Goal: Information Seeking & Learning: Find specific fact

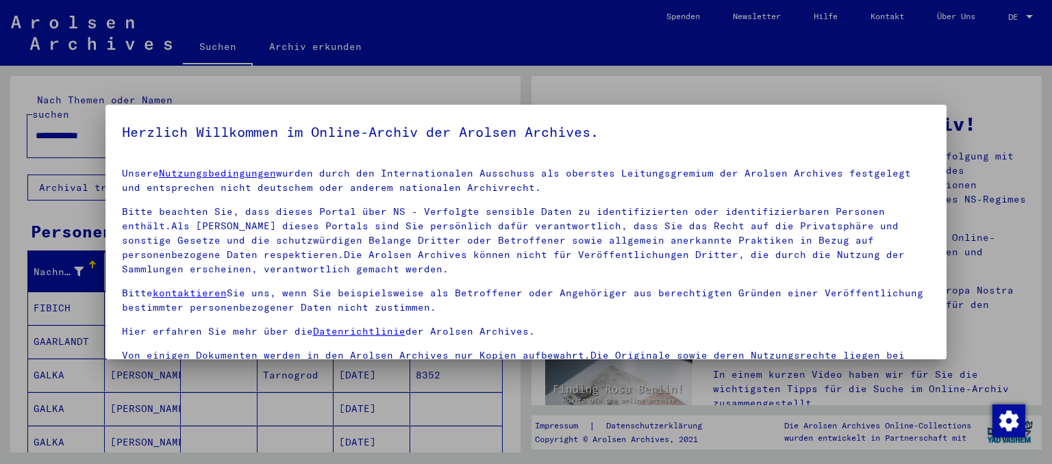
click at [10, 367] on div at bounding box center [526, 232] width 1052 height 464
click at [1010, 154] on div at bounding box center [526, 232] width 1052 height 464
click at [299, 149] on yv-its-agree-protection-component "Herzlich Willkommen im Online-Archiv der Arolsen Archives. Unsere Nutzungsbedin…" at bounding box center [526, 290] width 809 height 338
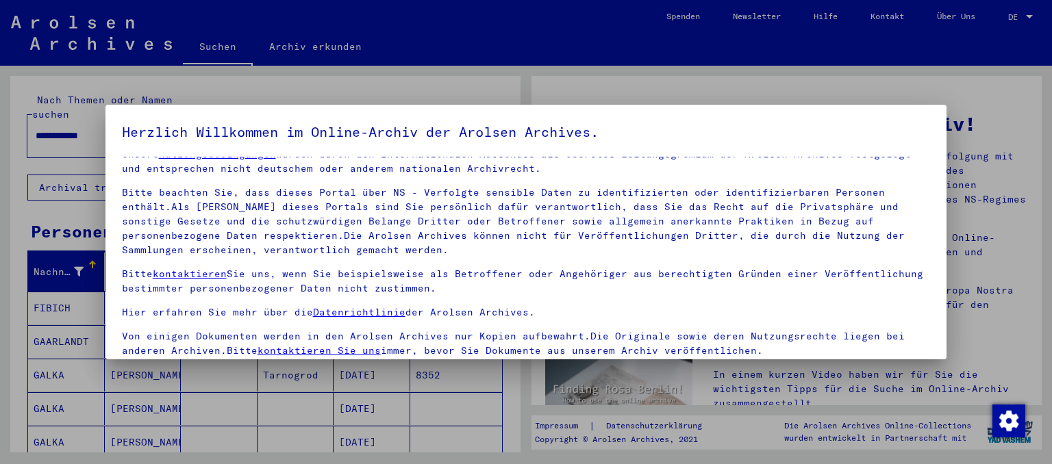
scroll to position [27, 0]
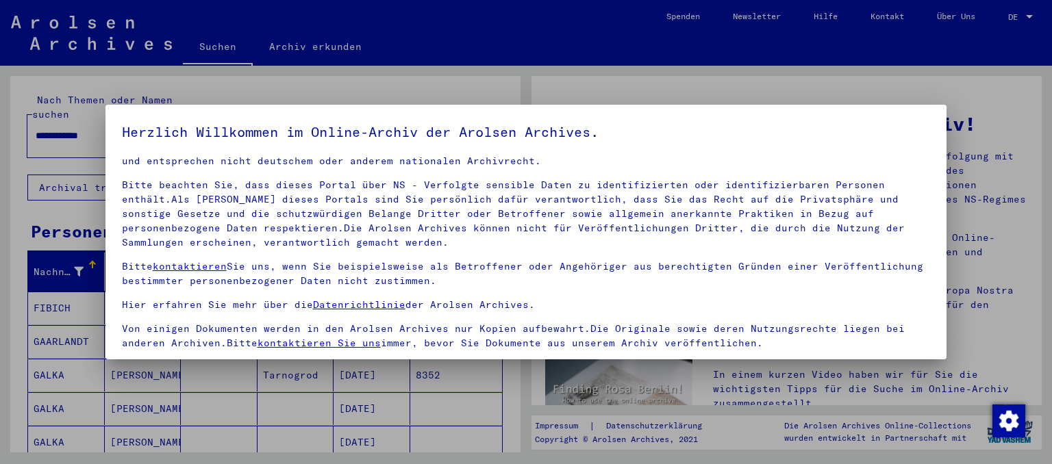
click at [347, 306] on link "Datenrichtlinie" at bounding box center [359, 305] width 92 height 12
click at [1012, 421] on img "Zustimmung ändern" at bounding box center [1009, 421] width 33 height 33
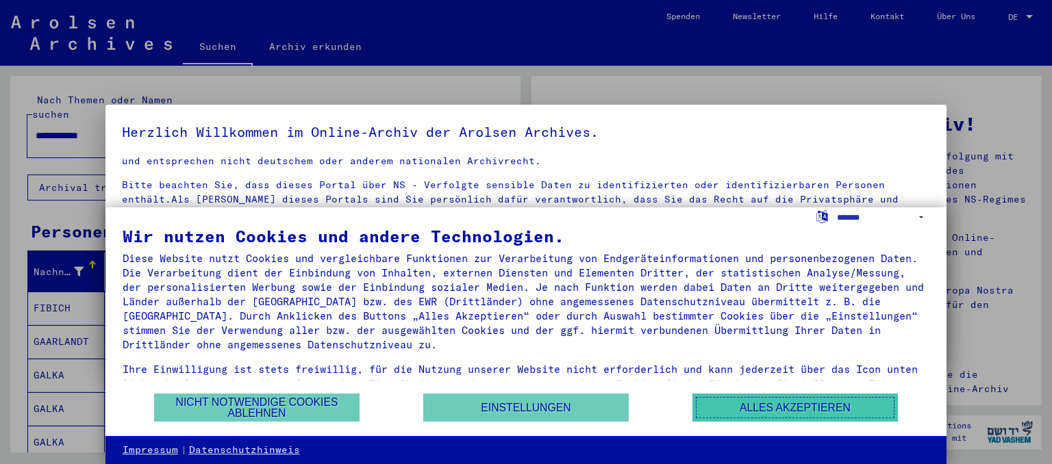
click at [765, 404] on button "Alles akzeptieren" at bounding box center [796, 408] width 206 height 28
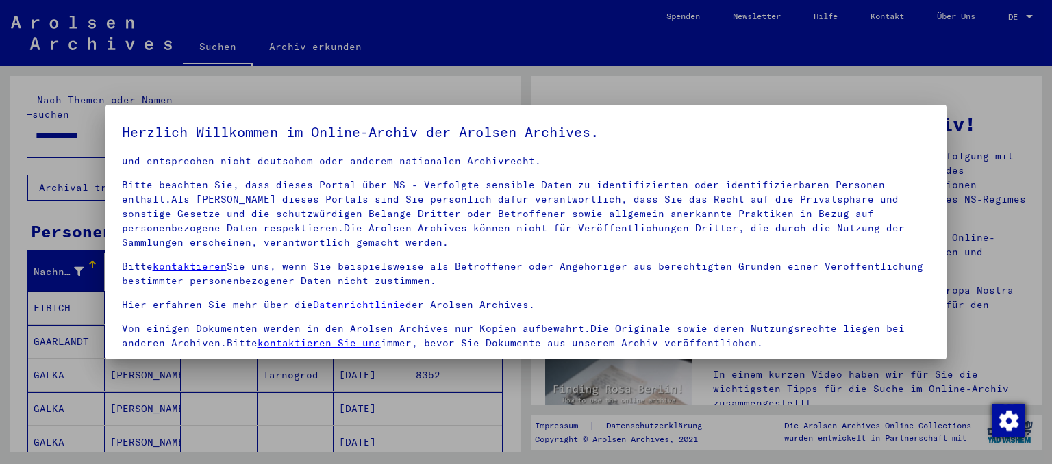
click at [1006, 420] on img "Zustimmung ändern" at bounding box center [1009, 421] width 33 height 33
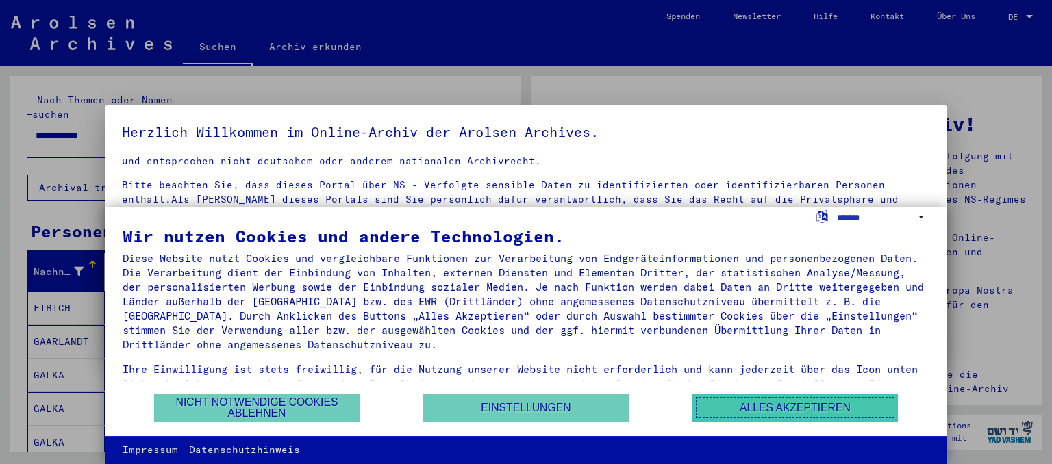
click at [828, 405] on button "Alles akzeptieren" at bounding box center [796, 408] width 206 height 28
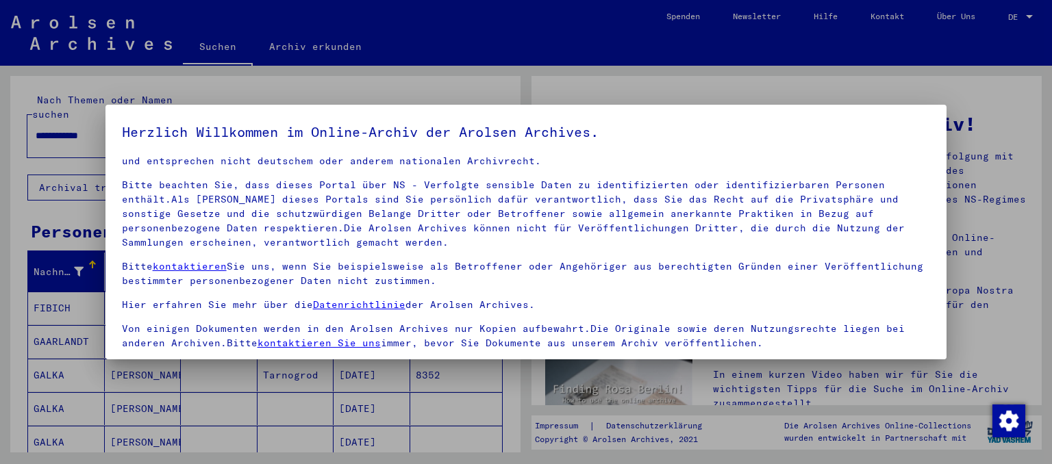
click at [802, 245] on p "Bitte beachten Sie, dass dieses Portal über NS - Verfolgte sensible Daten zu id…" at bounding box center [526, 214] width 809 height 72
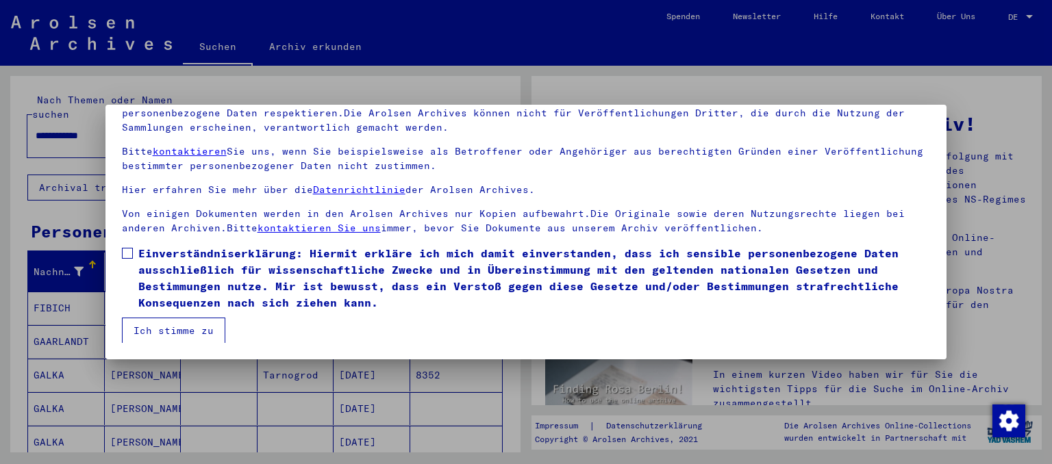
click at [121, 249] on mat-dialog-content "Unsere Nutzungsbedingungen wurden durch den Internationalen Ausschuss als obers…" at bounding box center [526, 193] width 842 height 302
click at [129, 262] on label "Einverständniserklärung: Hiermit erkläre ich mich damit einverstanden, dass ich…" at bounding box center [526, 278] width 809 height 66
click at [171, 338] on button "Ich stimme zu" at bounding box center [173, 331] width 103 height 26
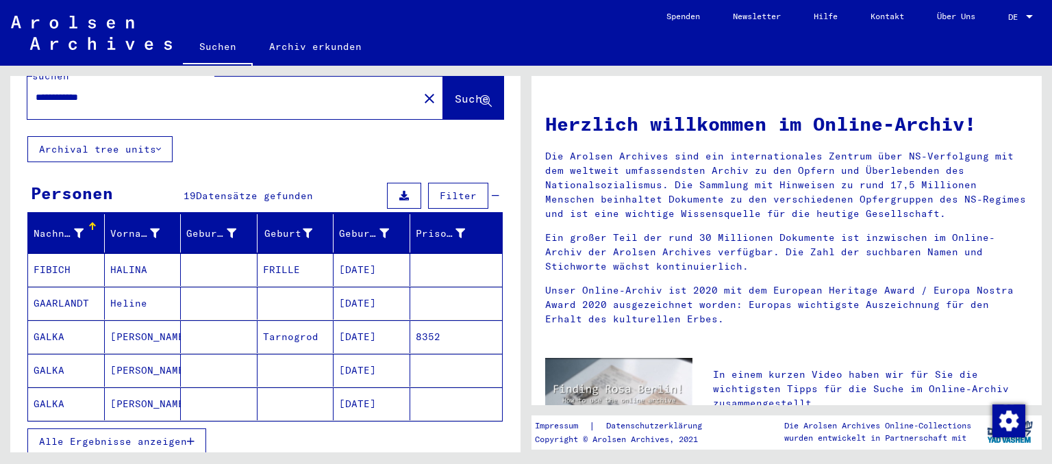
scroll to position [75, 0]
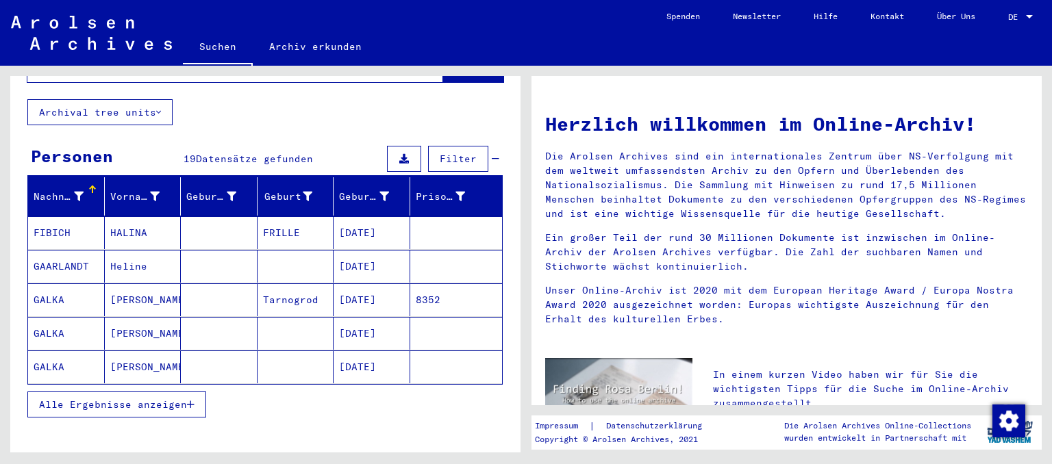
click at [49, 319] on mat-cell "GALKA" at bounding box center [66, 333] width 77 height 33
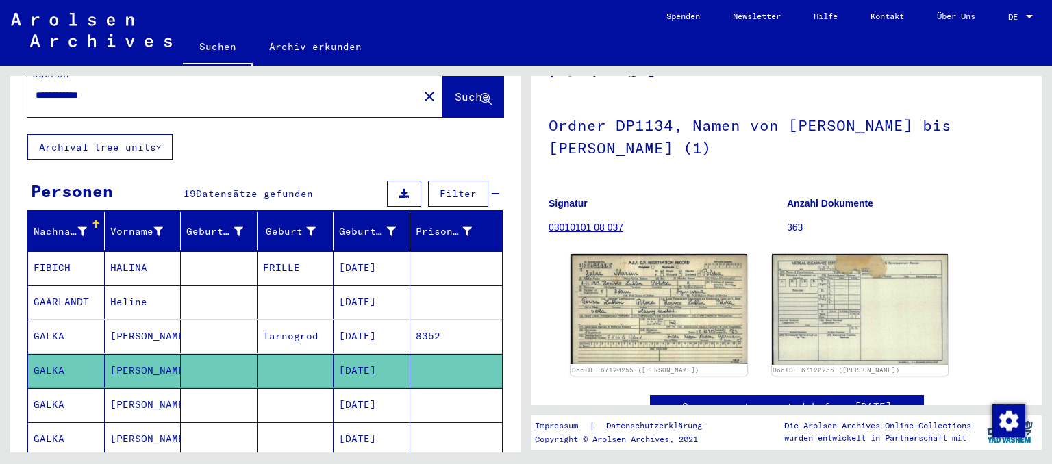
scroll to position [75, 0]
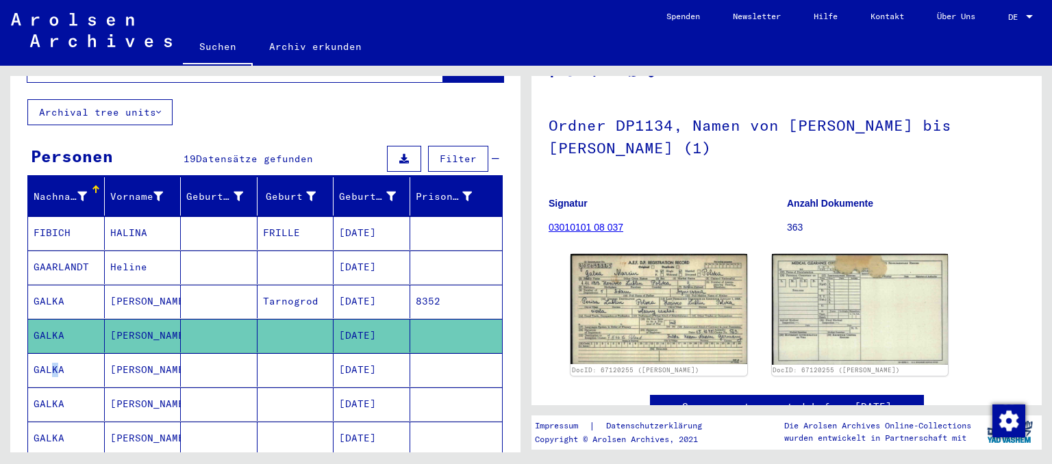
click at [48, 354] on mat-cell "GALKA" at bounding box center [66, 370] width 77 height 34
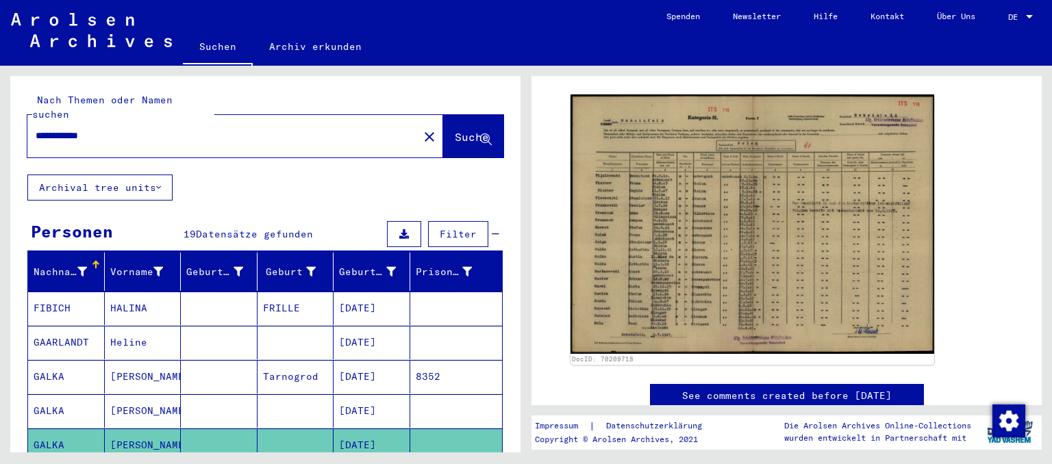
click at [52, 129] on input "**********" at bounding box center [223, 136] width 375 height 14
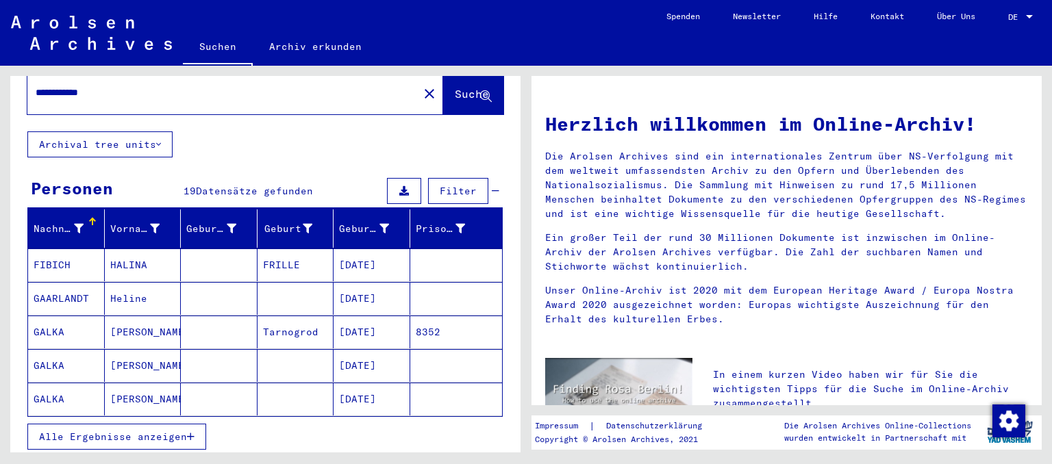
scroll to position [75, 0]
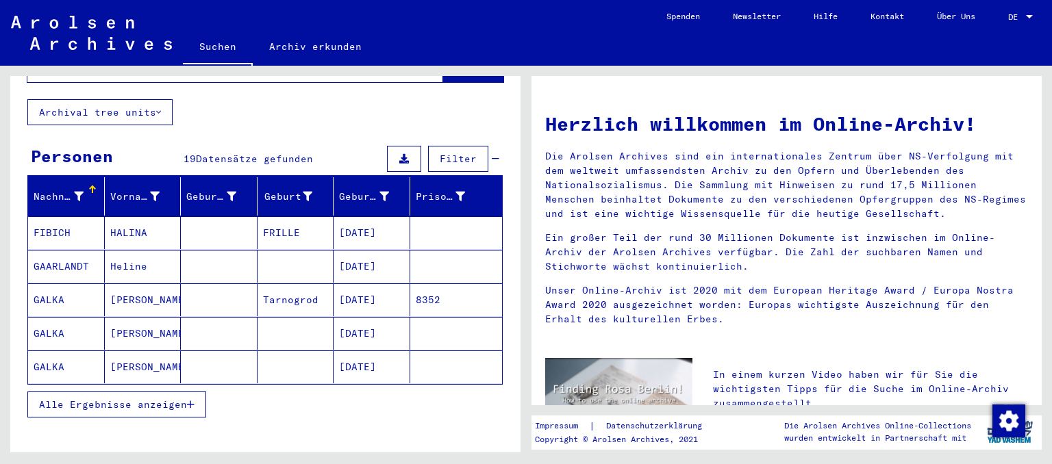
click at [55, 356] on mat-cell "GALKA" at bounding box center [66, 367] width 77 height 33
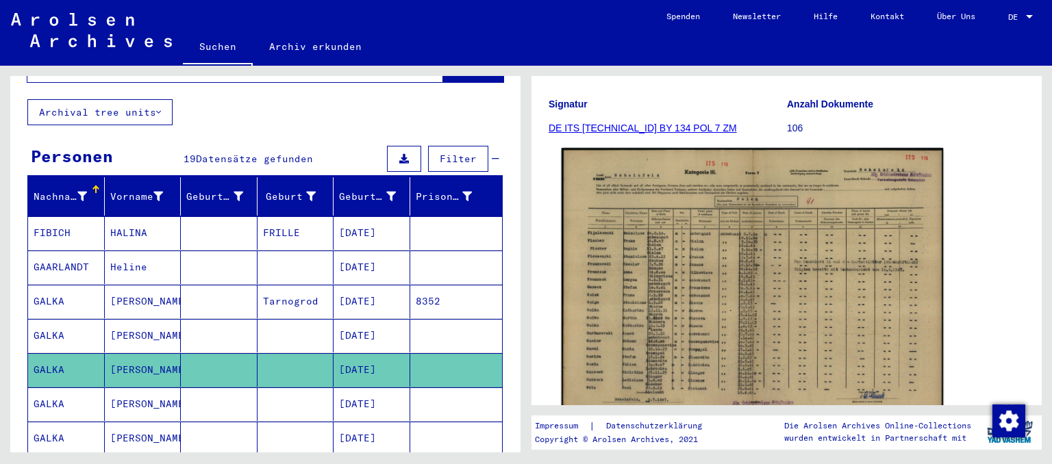
scroll to position [227, 0]
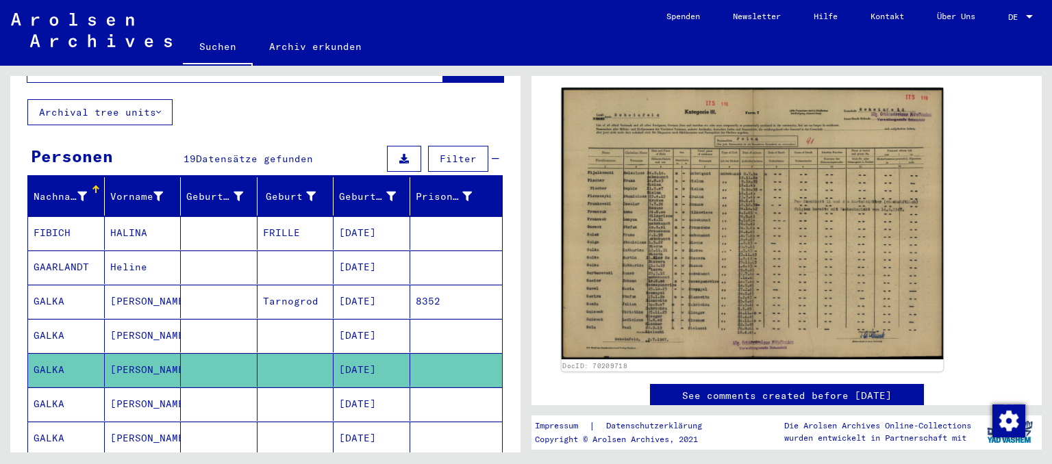
click at [708, 174] on img at bounding box center [753, 224] width 382 height 272
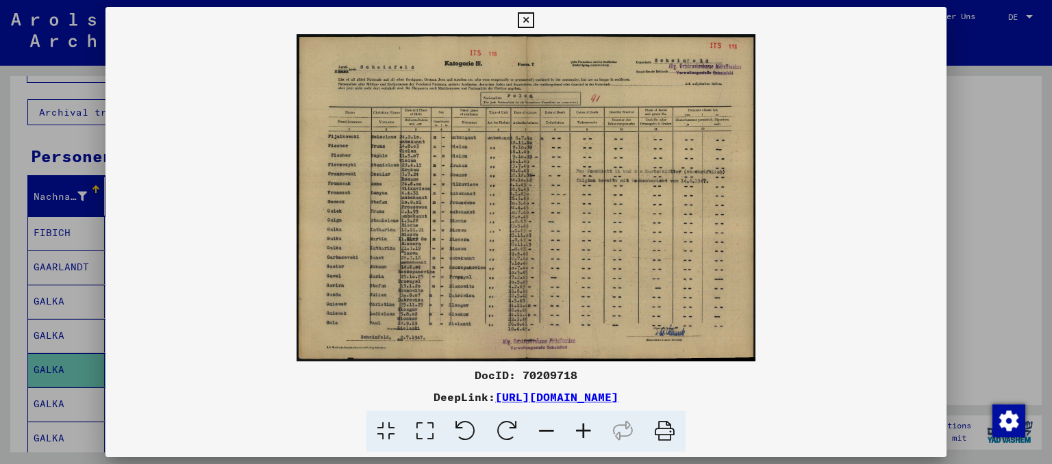
click at [636, 167] on img at bounding box center [526, 197] width 842 height 327
click at [993, 190] on div at bounding box center [526, 232] width 1052 height 464
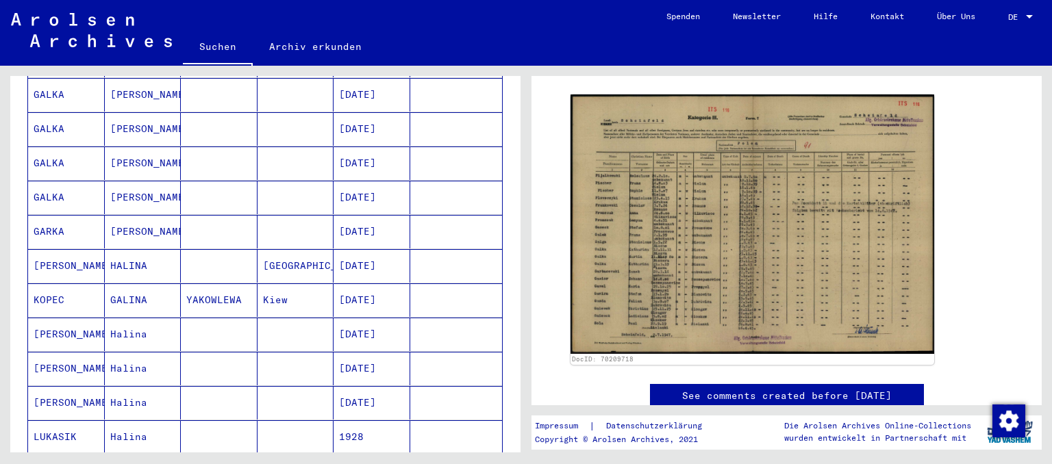
scroll to position [0, 0]
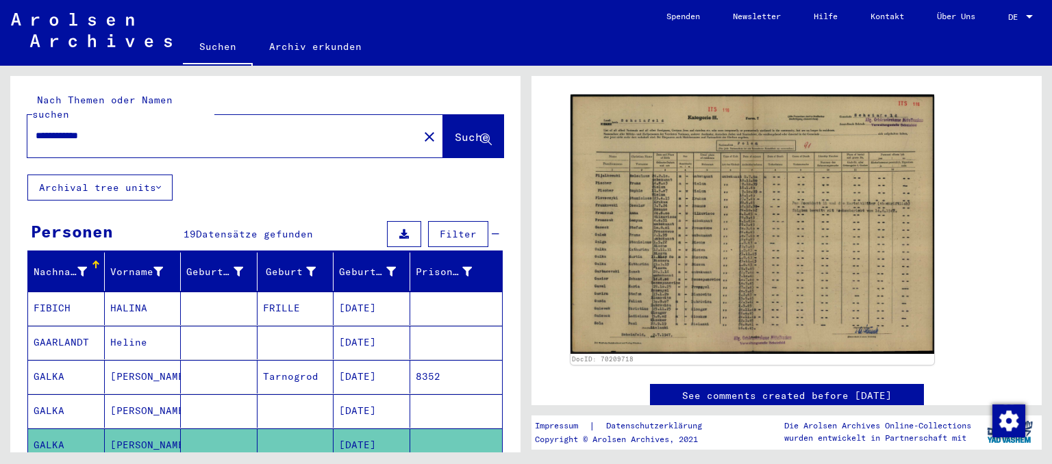
drag, startPoint x: 264, startPoint y: 123, endPoint x: 0, endPoint y: 100, distance: 265.4
click at [36, 129] on input "**********" at bounding box center [223, 136] width 375 height 14
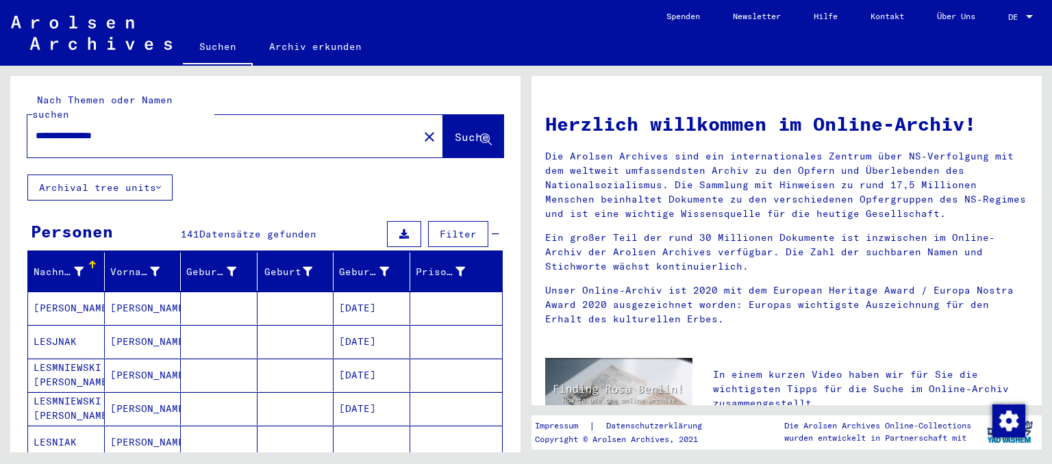
click at [52, 129] on input "**********" at bounding box center [219, 136] width 367 height 14
type input "**********"
